Goal: Transaction & Acquisition: Purchase product/service

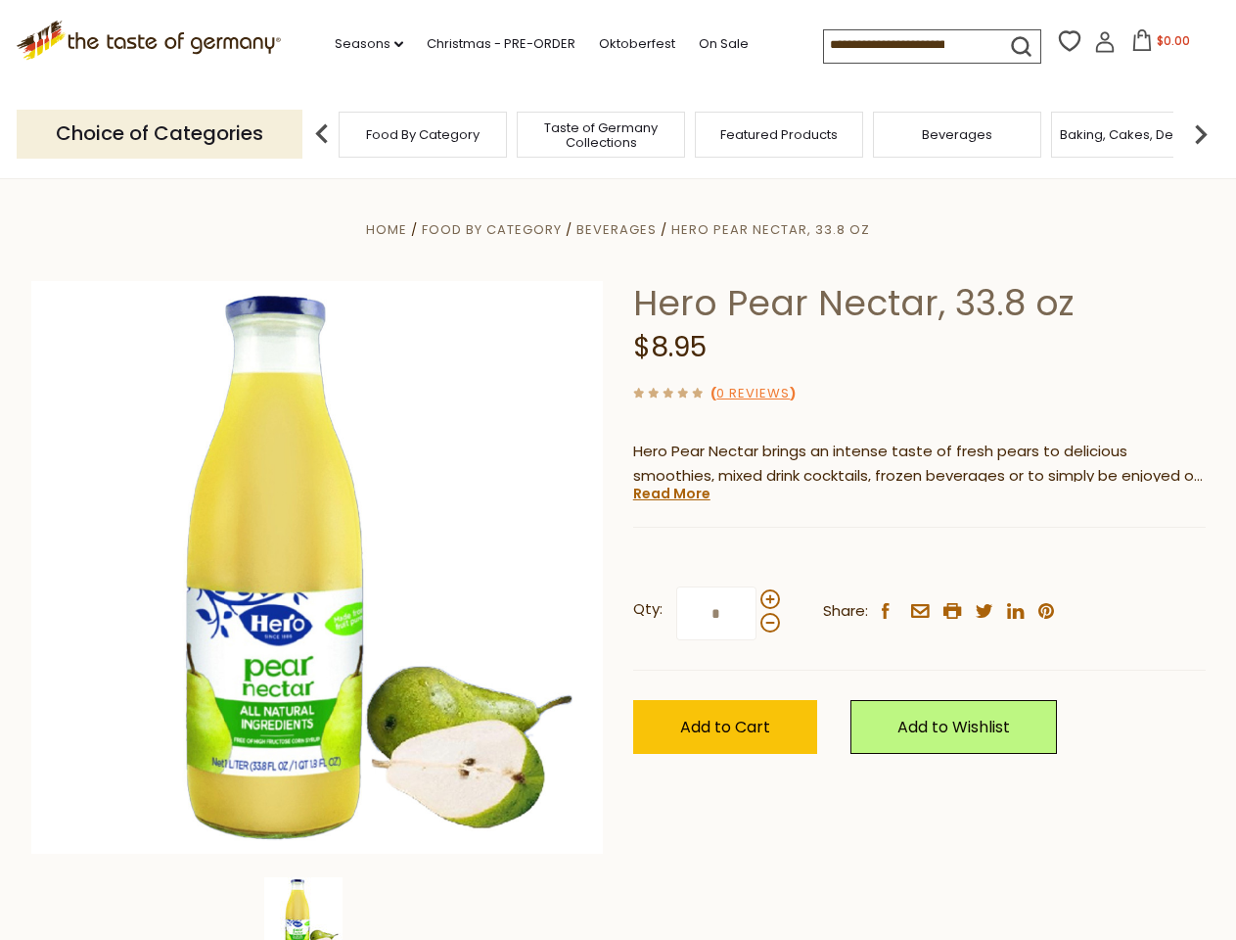
click at [618, 470] on div "Home Food By Category [GEOGRAPHIC_DATA] Hero Pear Nectar, 33.8 oz Hero Pear Nec…" at bounding box center [619, 594] width 1204 height 754
click at [361, 44] on link "Seasons dropdown_arrow" at bounding box center [369, 44] width 69 height 22
click at [908, 45] on input at bounding box center [906, 43] width 165 height 27
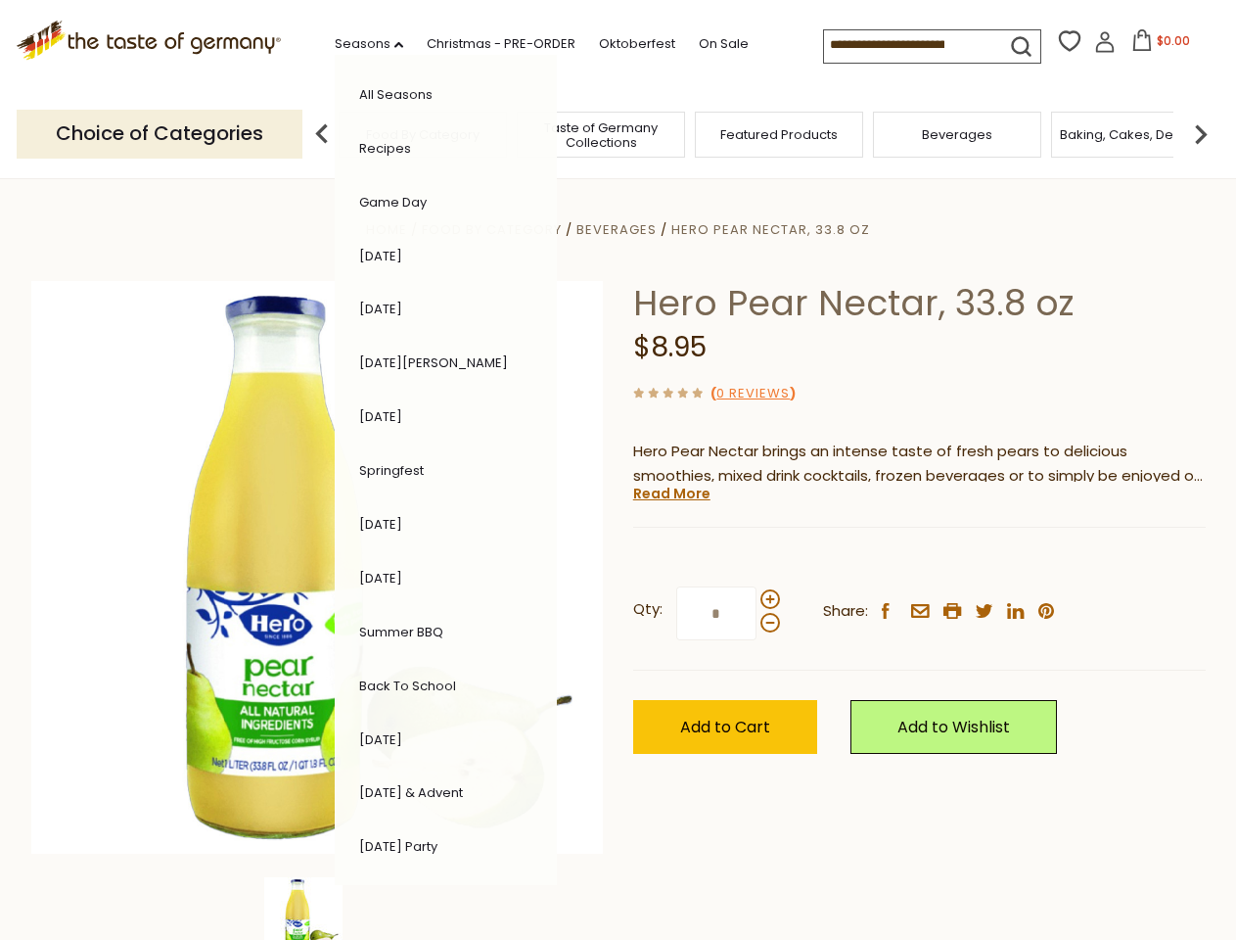
click at [1157, 46] on span "$0.00" at bounding box center [1173, 40] width 33 height 17
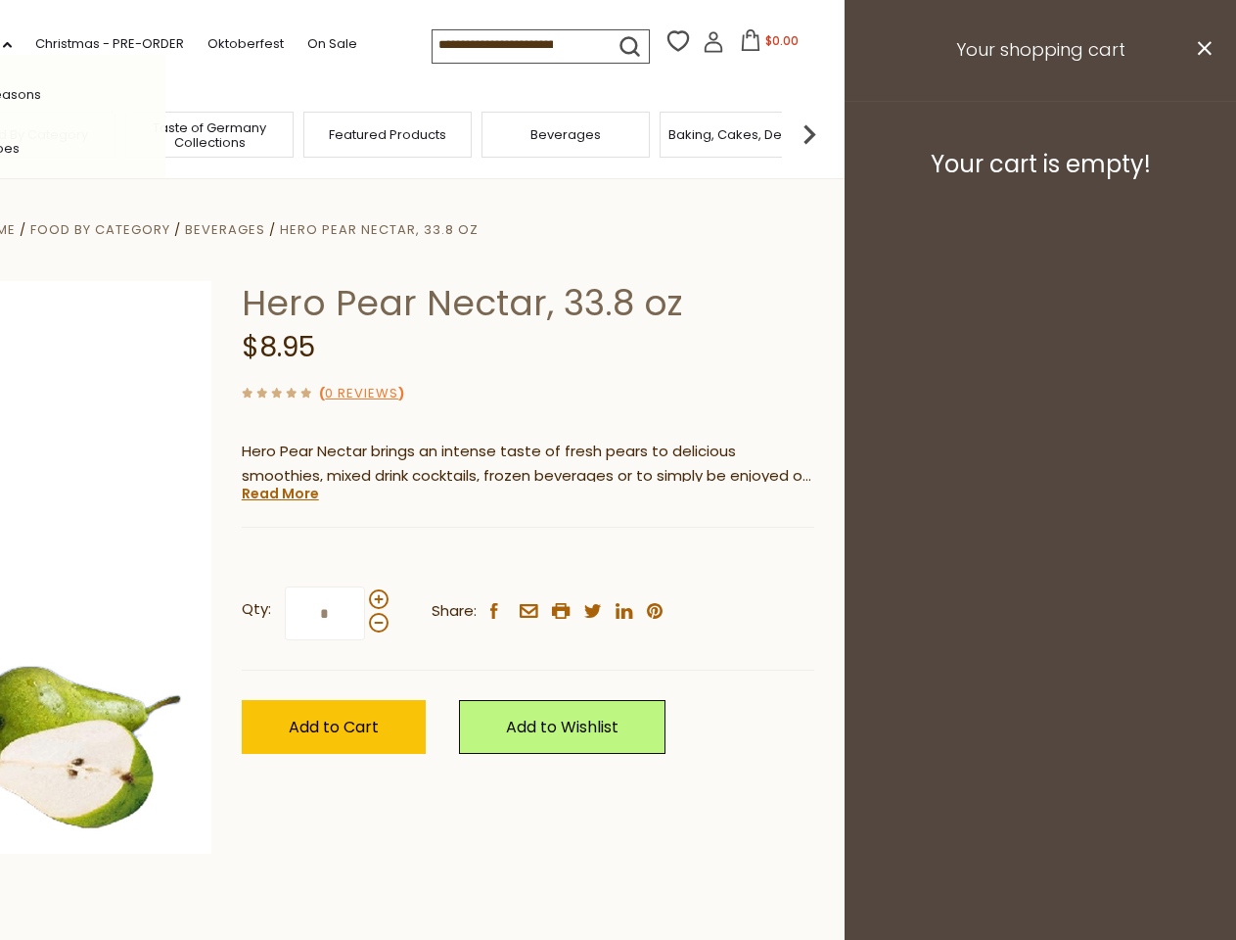
click at [165, 133] on div "All Seasons Recipes Game Day [DATE] [DATE] [DATE][PERSON_NAME] [DATE] Springfes…" at bounding box center [54, 470] width 222 height 830
click at [1201, 133] on footer "Your cart is empty!" at bounding box center [1040, 164] width 391 height 126
click at [618, 559] on div "Qty: * Share: facebook email printer twitter linkedin pinterest" at bounding box center [528, 614] width 573 height 114
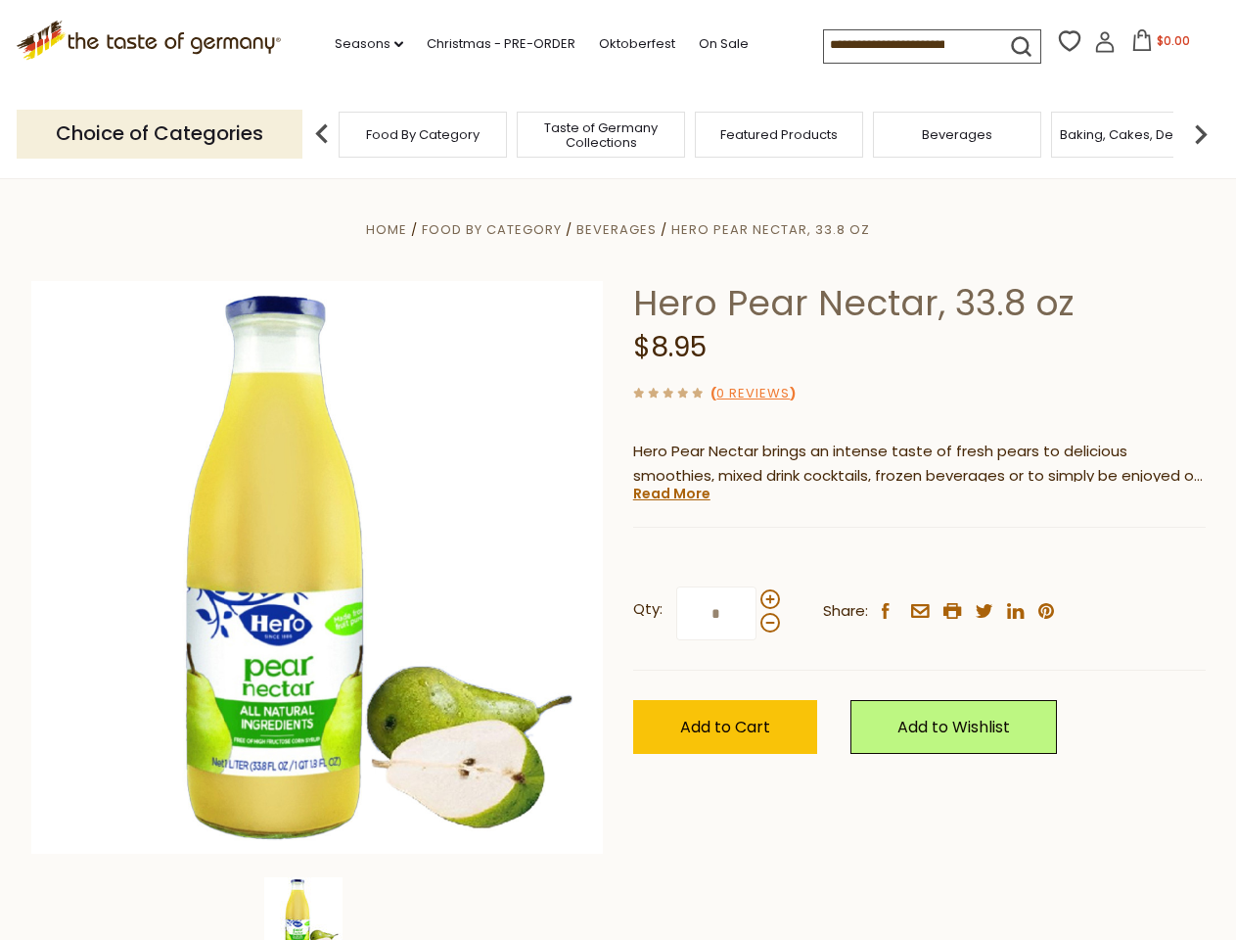
click at [317, 908] on div "Home Food By Category [GEOGRAPHIC_DATA] Hero Pear Nectar, 33.8 oz Hero Pear Nec…" at bounding box center [619, 594] width 1204 height 754
click at [317, 908] on img at bounding box center [303, 916] width 78 height 78
click at [670, 493] on link "Read More" at bounding box center [671, 493] width 77 height 20
